Goal: Ask a question

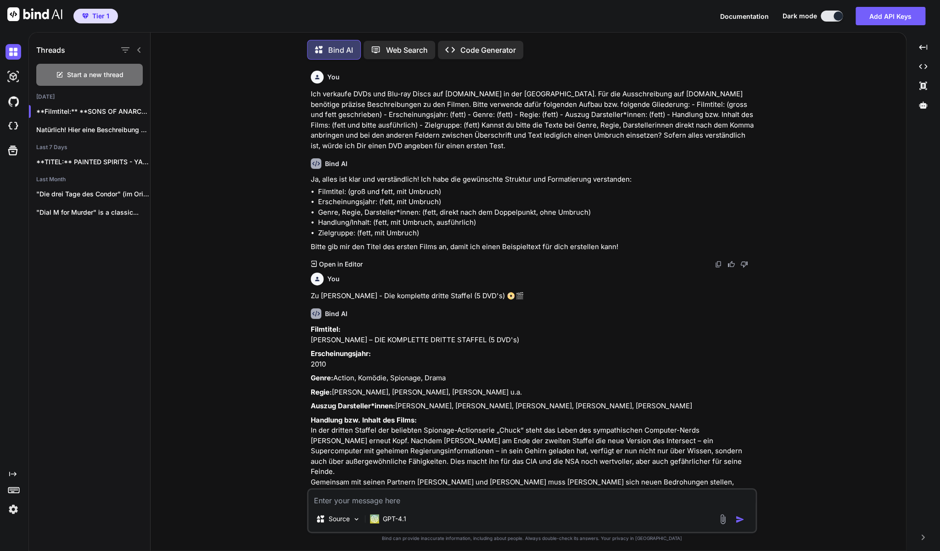
scroll to position [1834, 0]
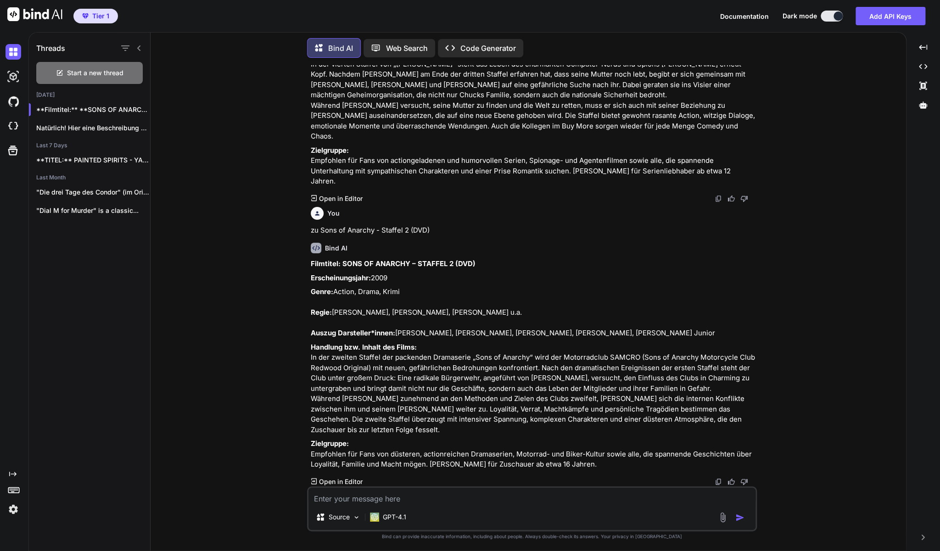
click at [361, 502] on textarea at bounding box center [531, 496] width 447 height 17
paste textarea "Prison Break - Staffel 1 (DVD)"
type textarea "zu Prison Break - Staffel 1 (DVD)"
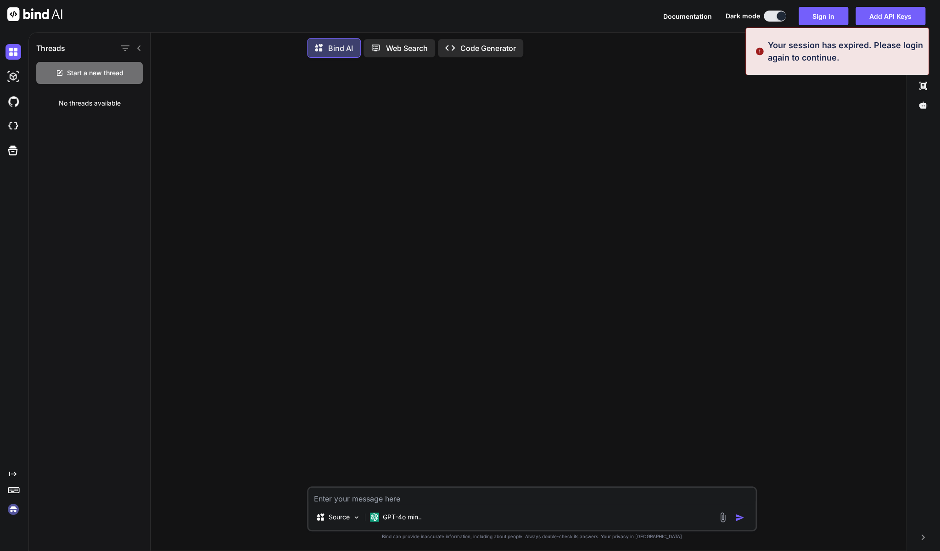
scroll to position [0, 0]
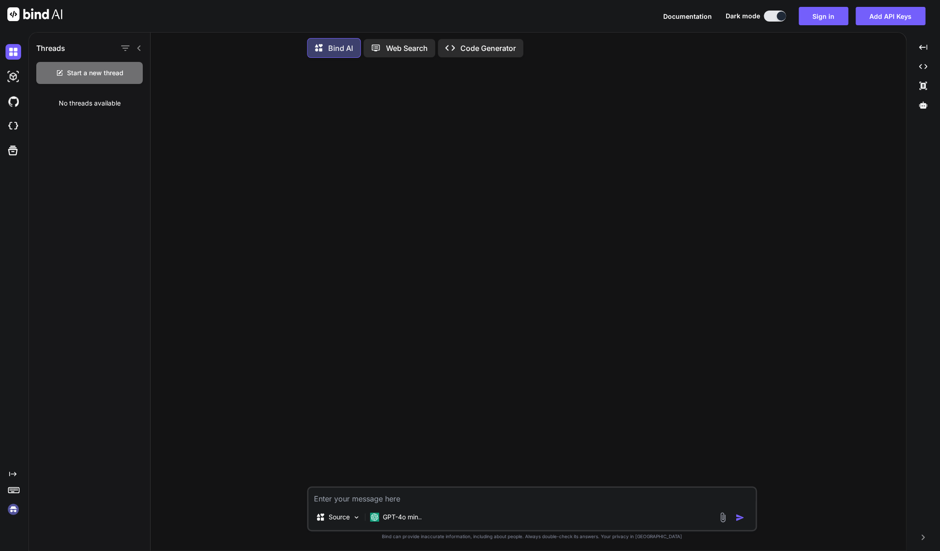
type textarea "zu Prison Break - Staffel 1 (DVD)"
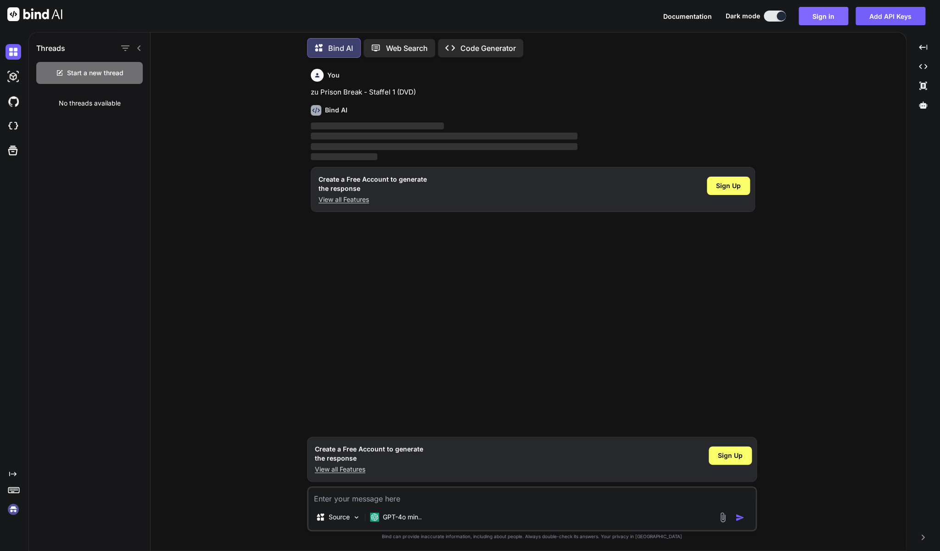
click at [821, 21] on button "Sign in" at bounding box center [824, 16] width 50 height 18
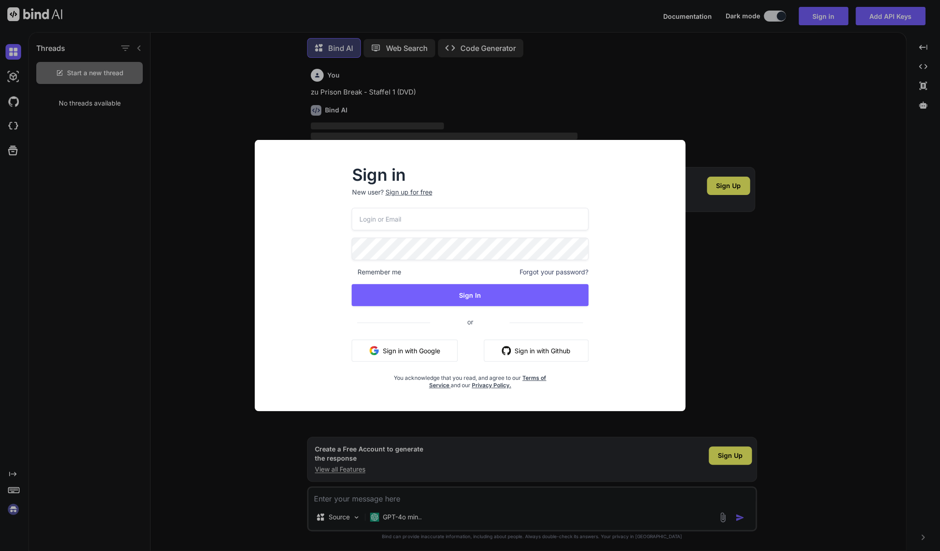
click at [414, 215] on input "email" at bounding box center [470, 219] width 236 height 22
type input "[EMAIL_ADDRESS][DOMAIN_NAME]"
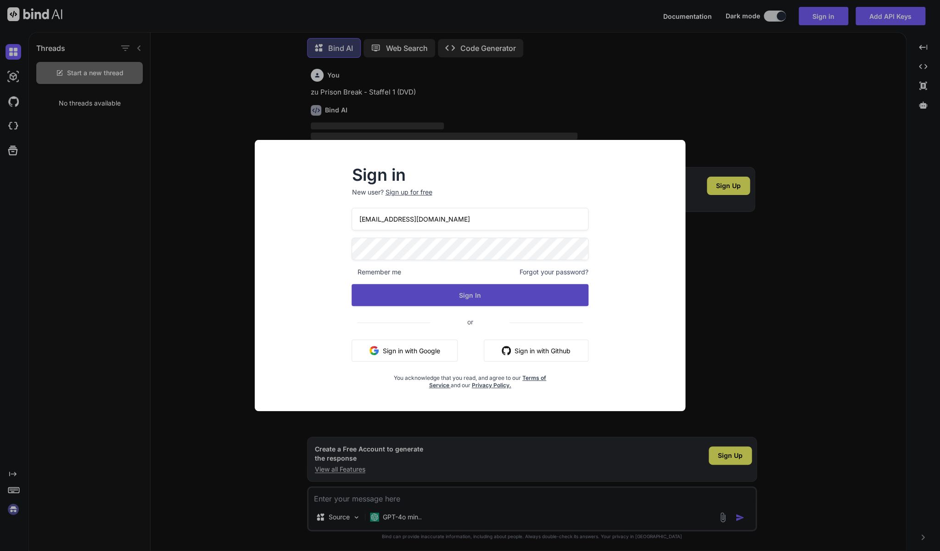
click at [435, 295] on button "Sign In" at bounding box center [470, 295] width 236 height 22
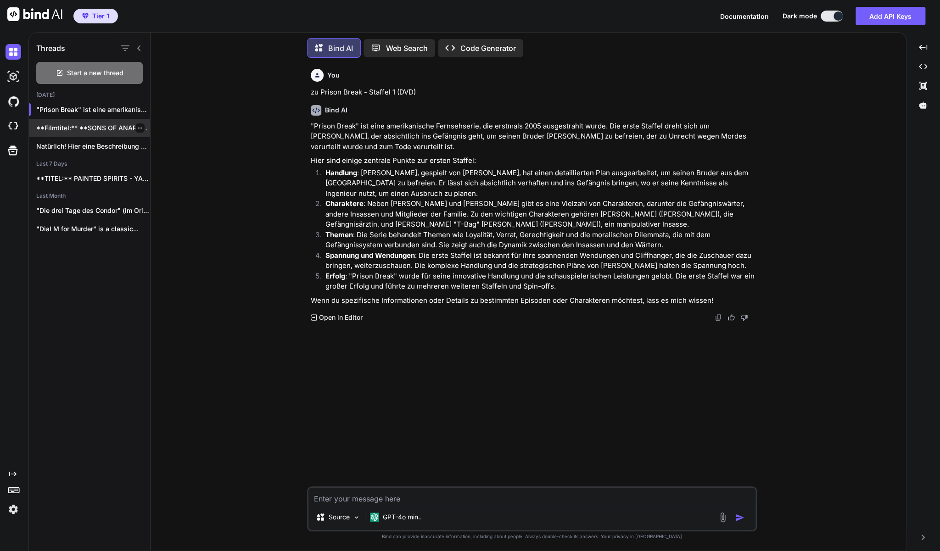
click at [107, 125] on p "**Filmtitel:** **SONS OF ANARCHY – STAFFEL 2..." at bounding box center [93, 127] width 114 height 9
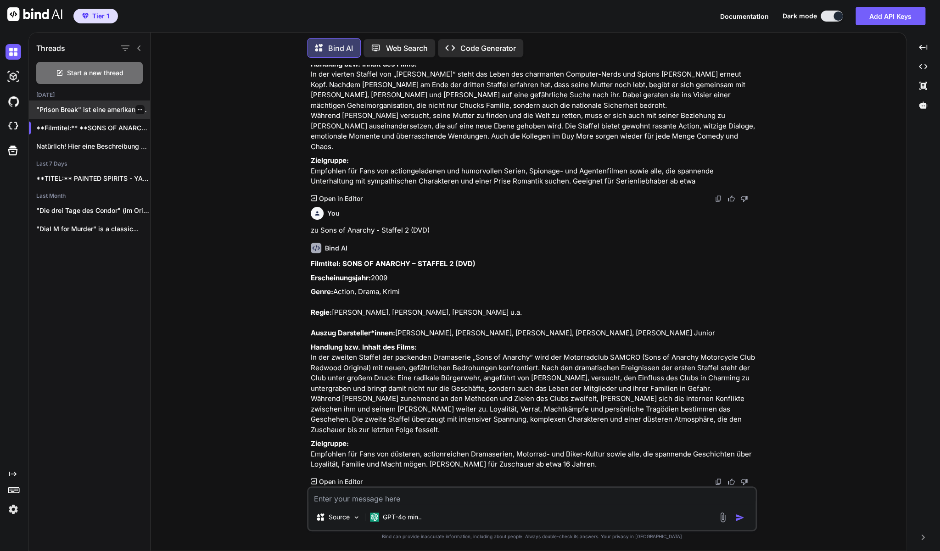
scroll to position [928, 0]
click at [108, 114] on div ""Prison Break" ist eine amerikanische Fe..." at bounding box center [89, 110] width 121 height 18
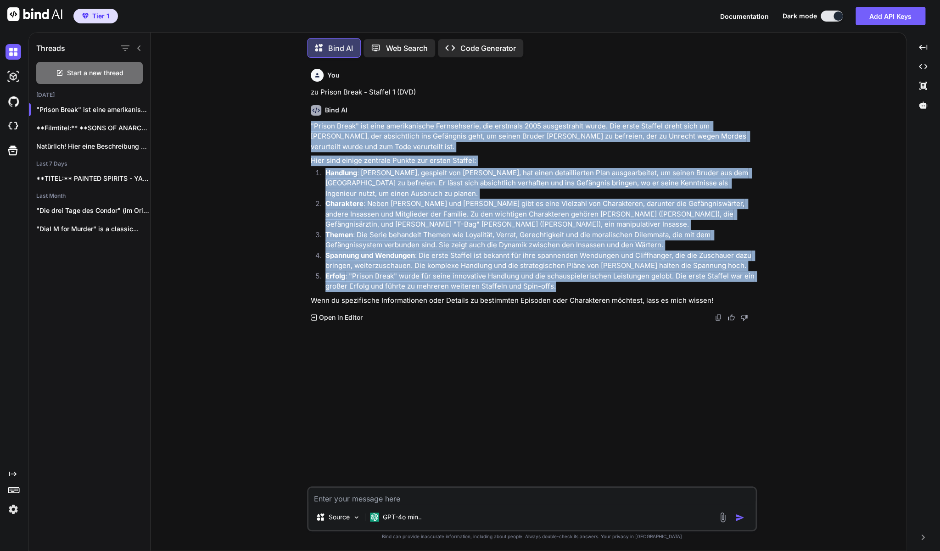
drag, startPoint x: 582, startPoint y: 288, endPoint x: 311, endPoint y: 125, distance: 316.7
click at [311, 125] on div ""Prison Break" ist eine amerikanische Fernsehserie, die erstmals 2005 ausgestra…" at bounding box center [533, 213] width 444 height 185
copy div ""Loremi Dolor" sit amet consecteturad Elitseddoeiu, tem incididu 4895 utlaboree…"
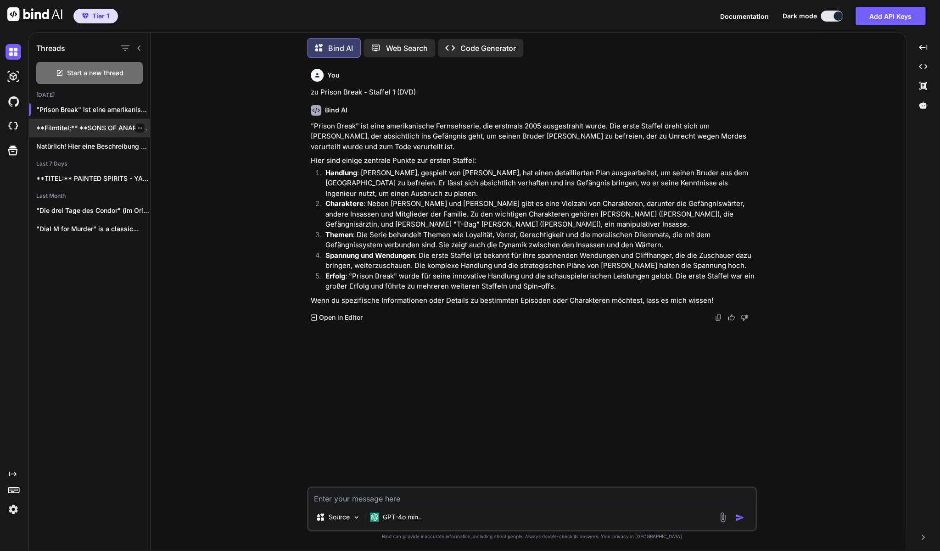
click at [84, 125] on p "**Filmtitel:** **SONS OF ANARCHY – STAFFEL 2..." at bounding box center [93, 127] width 114 height 9
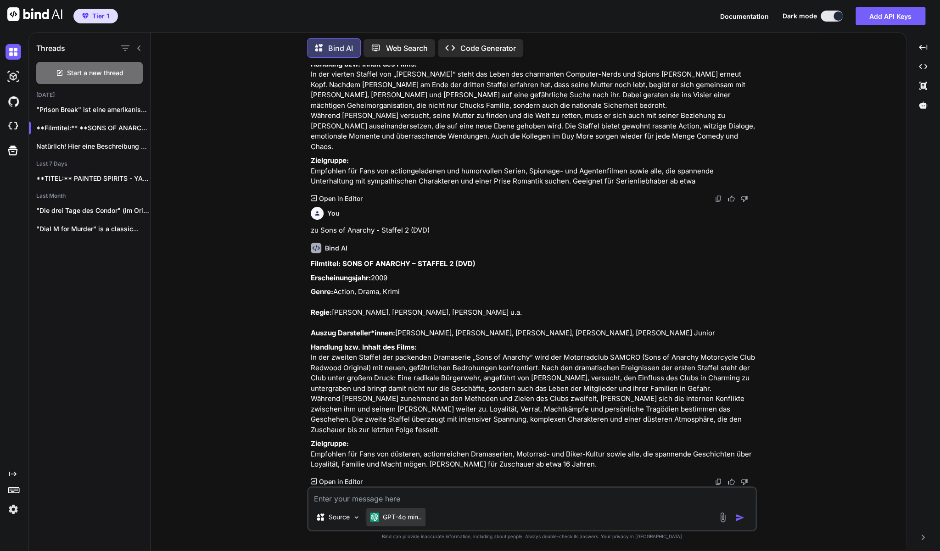
scroll to position [928, 0]
click at [422, 501] on textarea at bounding box center [531, 496] width 447 height 17
paste textarea ""Loremi Dolor" sit amet consecteturad Elitseddoeiu, tem incididu 9224 utlaboree…"
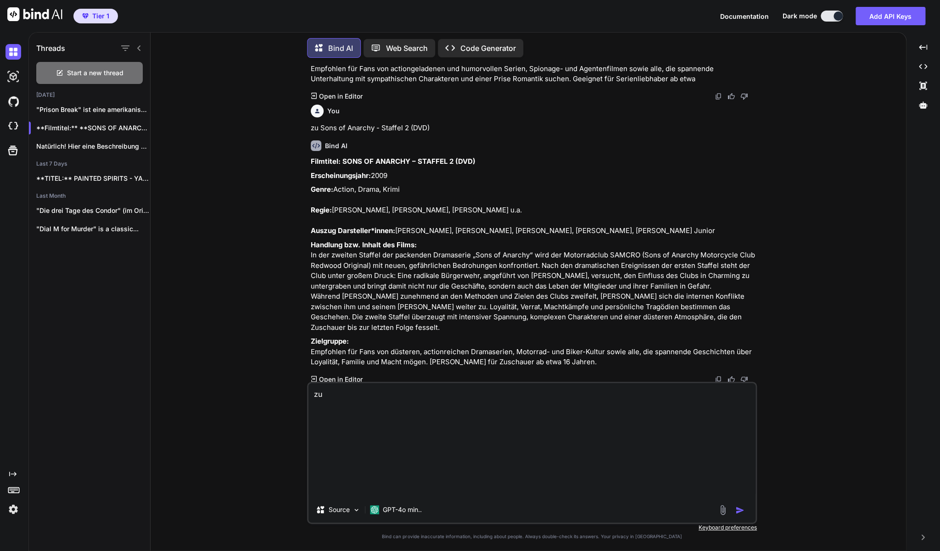
scroll to position [0, 0]
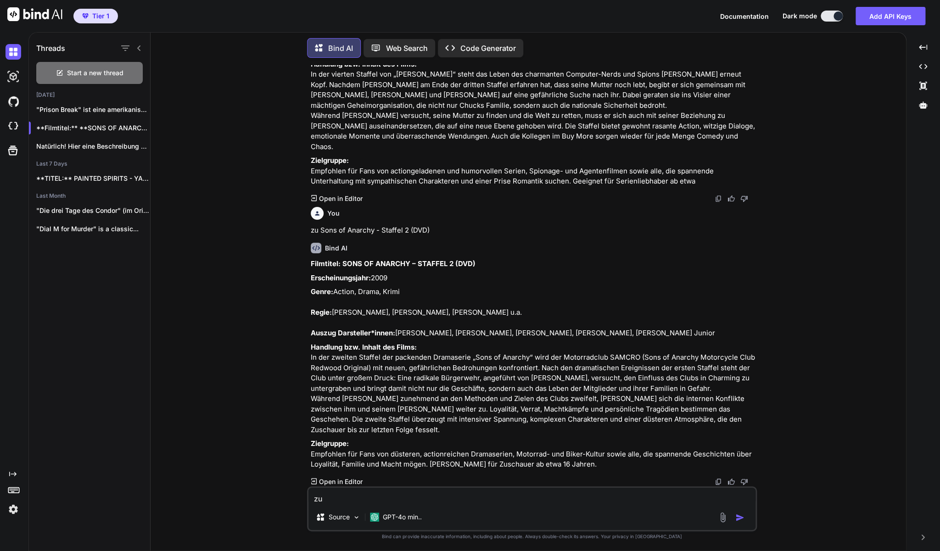
click at [354, 495] on textarea "zu" at bounding box center [531, 496] width 447 height 17
paste textarea "Prison Break - Staffel 1 (DVD)"
type textarea "zu Prison Break - Staffel 1 (DVD)"
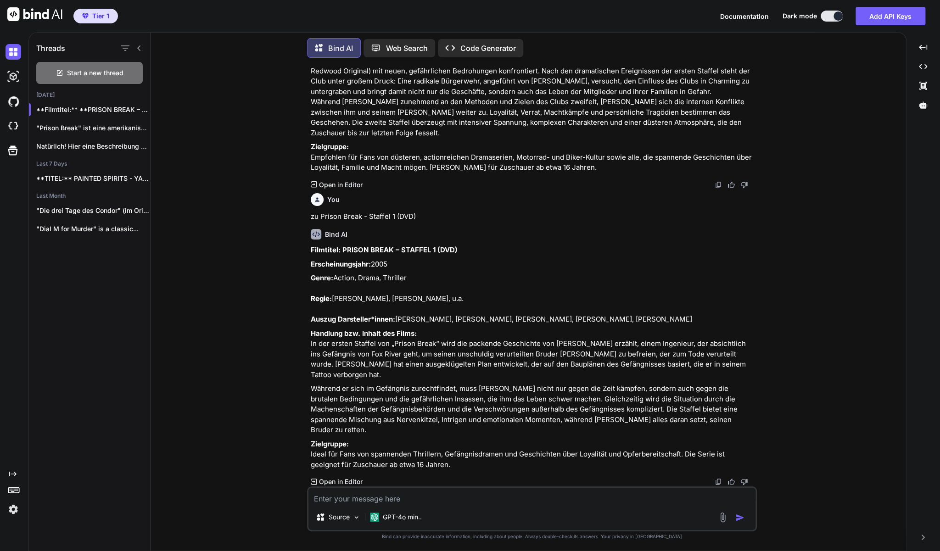
scroll to position [1246, 0]
drag, startPoint x: 428, startPoint y: 464, endPoint x: 311, endPoint y: 232, distance: 259.9
click at [311, 245] on div "Filmtitel: PRISON BREAK – STAFFEL 1 (DVD) Erscheinungsjahr: 2005 Genre: Action,…" at bounding box center [533, 357] width 444 height 225
copy div "Loremipsu: DOLORS AMETC – ADIPISC 7 (ELI) Seddoeiusmodtemp: 5134 Incid: Utlabo,…"
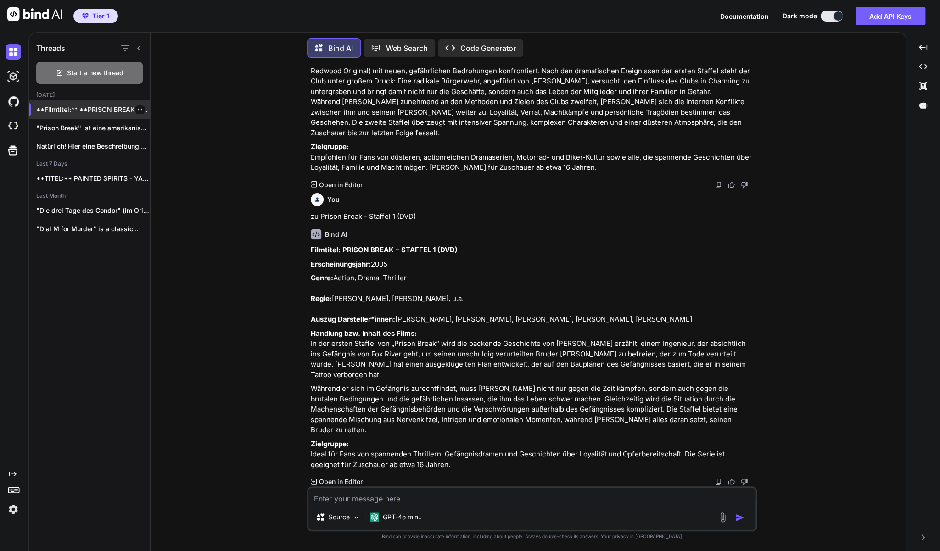
click at [87, 110] on p "**Filmtitel:** **PRISON BREAK – STAFFEL ..." at bounding box center [93, 109] width 114 height 9
click at [338, 497] on textarea at bounding box center [531, 496] width 447 height 17
paste textarea "Gomorra – Reise ins Herz der Mafia (DVD)"
type textarea "zu Gomorra – Reise ins Herz der Mafia (DVD)"
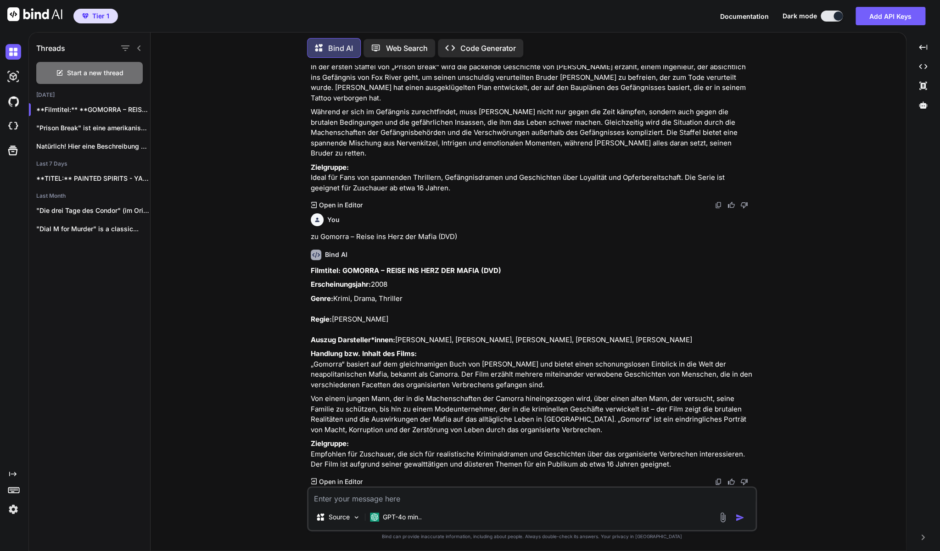
scroll to position [1543, 0]
drag, startPoint x: 682, startPoint y: 463, endPoint x: 309, endPoint y: 251, distance: 429.2
click at [309, 251] on div "You Ja, so beibehalten! Bind AI Perfekt, ich behalte dieses Format gerne für al…" at bounding box center [533, 275] width 448 height 421
copy div "Loremipsu: DOLORSI – AMETC ADI ELIT SED DOEIU (TEM) Incididuntutlabo: 4687 Etdo…"
